Goal: Information Seeking & Learning: Learn about a topic

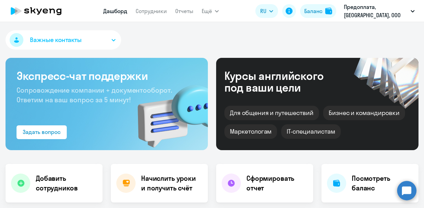
select select "30"
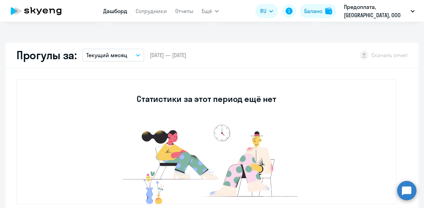
scroll to position [207, 0]
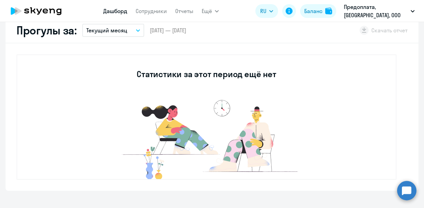
click at [99, 32] on p "Текущий месяц" at bounding box center [106, 30] width 41 height 8
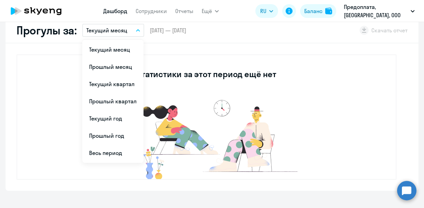
click at [266, 34] on div "Прогулы за: Текущий месяц Текущий месяц Прошлый месяц Текущий квартал [GEOGRAPH…" at bounding box center [212, 30] width 413 height 25
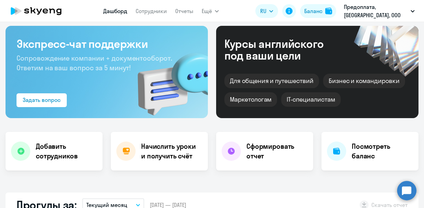
scroll to position [0, 0]
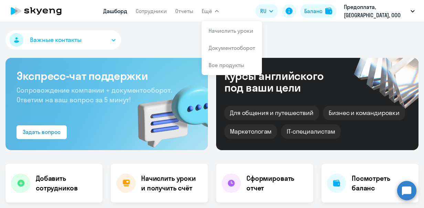
click at [208, 11] on span "Ещё" at bounding box center [207, 11] width 10 height 8
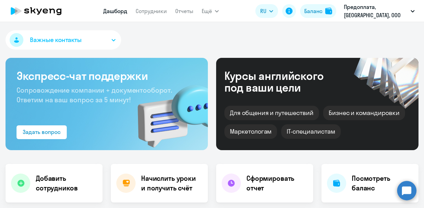
click at [208, 11] on span "Ещё" at bounding box center [207, 11] width 10 height 8
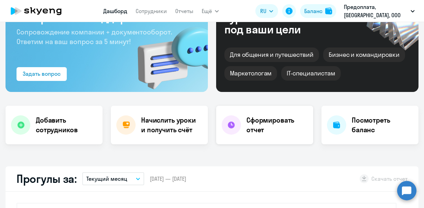
scroll to position [90, 0]
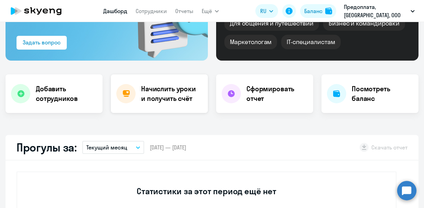
click at [169, 98] on h4 "Начислить уроки и получить счёт" at bounding box center [171, 93] width 60 height 19
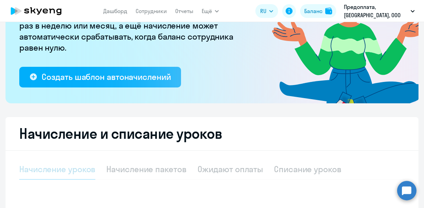
select select "10"
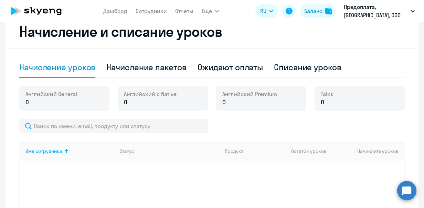
scroll to position [193, 0]
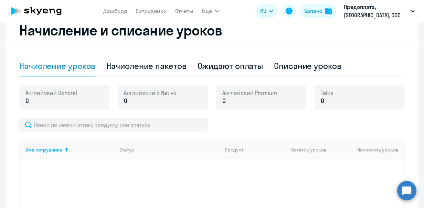
click at [98, 106] on div "Английский General 0" at bounding box center [64, 97] width 90 height 25
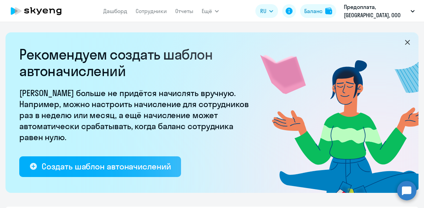
scroll to position [0, 0]
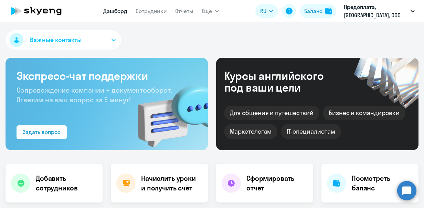
select select "30"
click at [316, 13] on div "Баланс" at bounding box center [313, 11] width 18 height 8
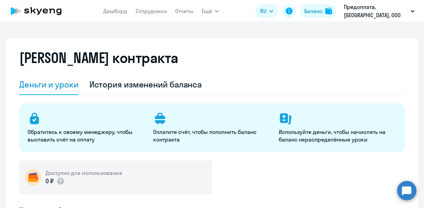
select select "english_adult_not_native_speaker"
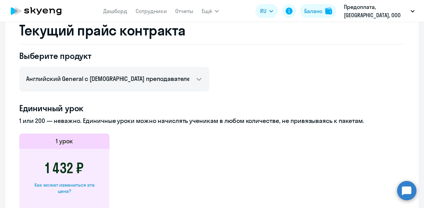
scroll to position [310, 0]
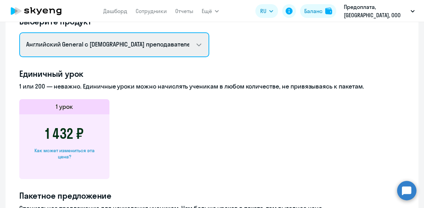
click at [194, 48] on select "Английский General с русскоговорящим преподавателем Английский General с [DEMOG…" at bounding box center [114, 44] width 190 height 25
click at [19, 32] on select "Английский General с русскоговорящим преподавателем Английский General с [DEMOG…" at bounding box center [114, 44] width 190 height 25
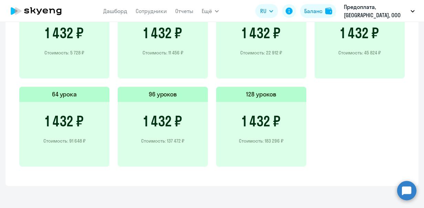
scroll to position [534, 0]
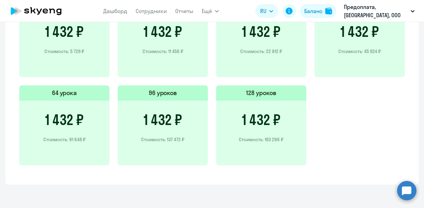
click at [266, 123] on h3 "1 432 ₽" at bounding box center [261, 120] width 39 height 17
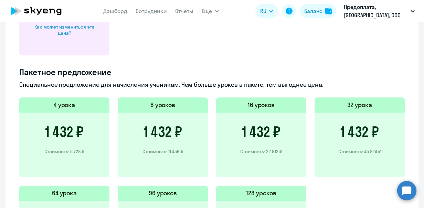
scroll to position [396, 0]
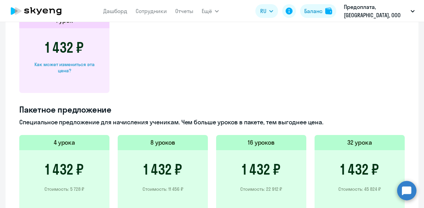
click at [406, 193] on circle at bounding box center [406, 190] width 19 height 19
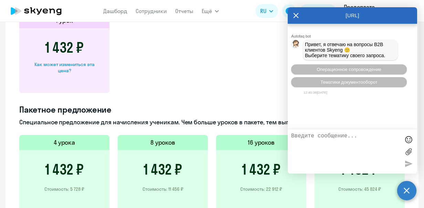
click at [245, 53] on app-price-card "1 урок 1 432 ₽ Как может измениться эта цена?" at bounding box center [212, 53] width 386 height 80
click at [295, 13] on icon at bounding box center [296, 15] width 6 height 17
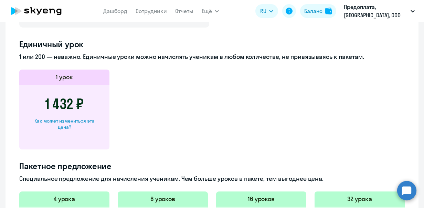
scroll to position [327, 0]
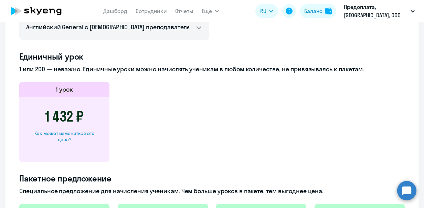
click at [62, 139] on div "Как может измениться эта цена?" at bounding box center [64, 136] width 68 height 12
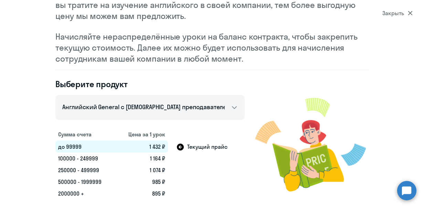
scroll to position [73, 0]
click at [171, 161] on td at bounding box center [206, 159] width 77 height 12
click at [89, 159] on td "100000 - 249999" at bounding box center [85, 159] width 60 height 12
click at [92, 173] on td "250000 - 499999" at bounding box center [85, 170] width 60 height 12
click at [94, 186] on td "500000 - 1999999" at bounding box center [85, 182] width 60 height 12
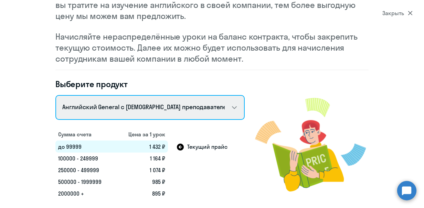
click at [231, 108] on select "Talks 15 минутные разговоры на английском Английский General с русскоговорящим …" at bounding box center [149, 107] width 189 height 25
click at [55, 95] on select "Talks 15 минутные разговоры на английском Английский General с русскоговорящим …" at bounding box center [149, 107] width 189 height 25
click at [231, 105] on select "Talks 15 минутные разговоры на английском Английский General с русскоговорящим …" at bounding box center [149, 107] width 189 height 25
click at [55, 95] on select "Talks 15 минутные разговоры на английском Английский General с русскоговорящим …" at bounding box center [149, 107] width 189 height 25
click at [230, 111] on select "Talks 15 минутные разговоры на английском Английский General с русскоговорящим …" at bounding box center [149, 107] width 189 height 25
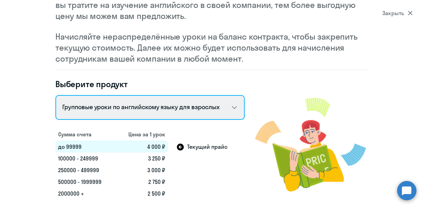
click at [55, 95] on select "Talks 15 минутные разговоры на английском Английский General с русскоговорящим …" at bounding box center [149, 107] width 189 height 25
click at [232, 107] on select "Talks 15 минутные разговоры на английском Английский General с русскоговорящим …" at bounding box center [149, 107] width 189 height 25
select select "english_adult_not_native_speaker"
click at [55, 95] on select "Talks 15 минутные разговоры на английском Английский General с русскоговорящим …" at bounding box center [149, 107] width 189 height 25
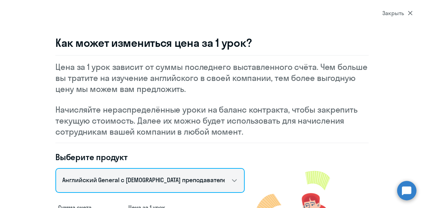
scroll to position [0, 0]
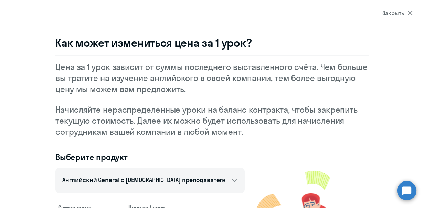
click at [397, 13] on div "Закрыть" at bounding box center [398, 13] width 30 height 8
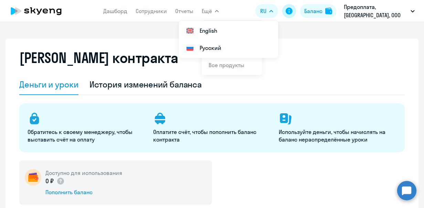
click at [291, 10] on icon at bounding box center [289, 11] width 7 height 7
